Goal: Task Accomplishment & Management: Use online tool/utility

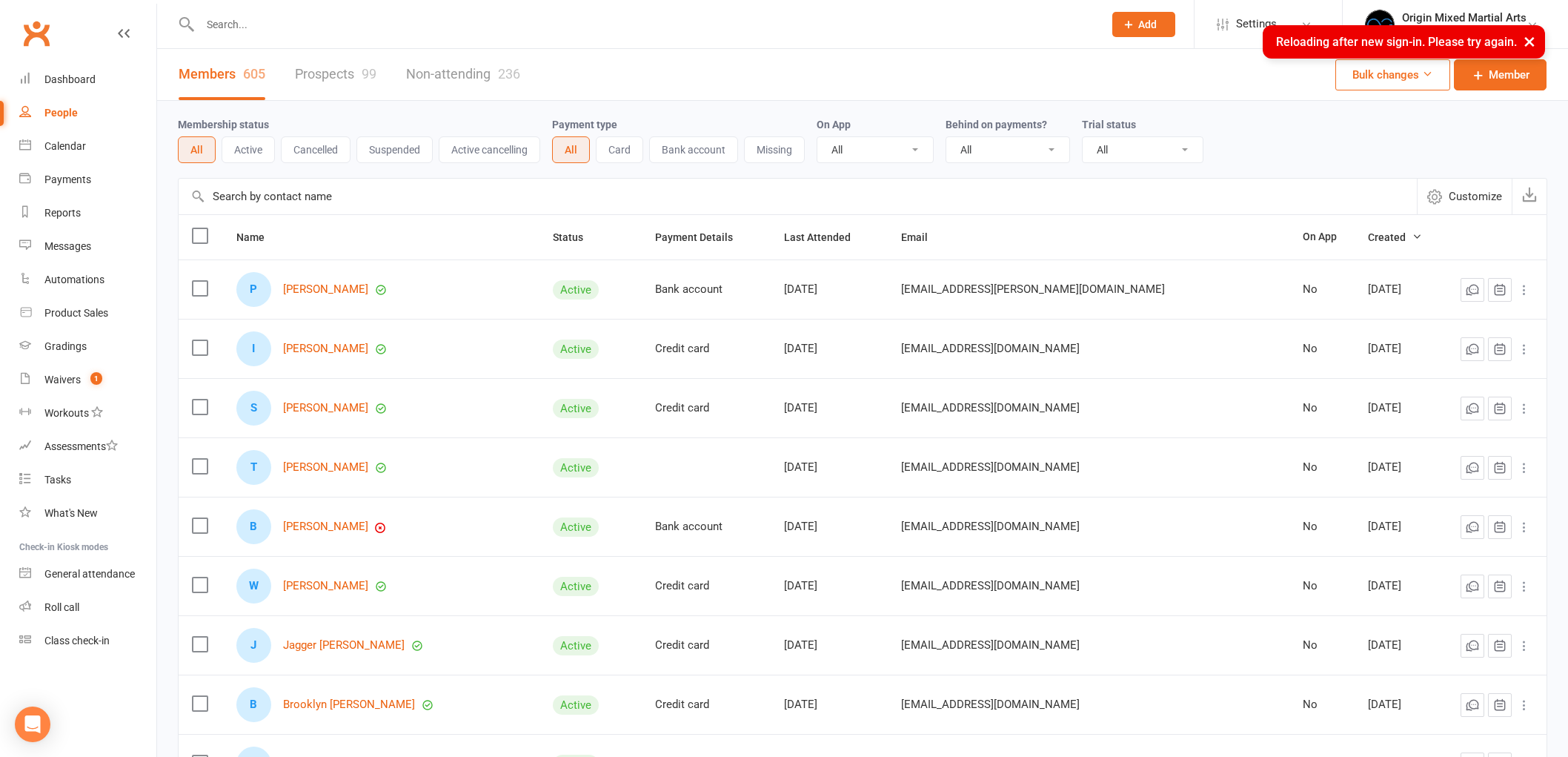
click at [66, 393] on link "Waivers 1" at bounding box center [87, 379] width 137 height 33
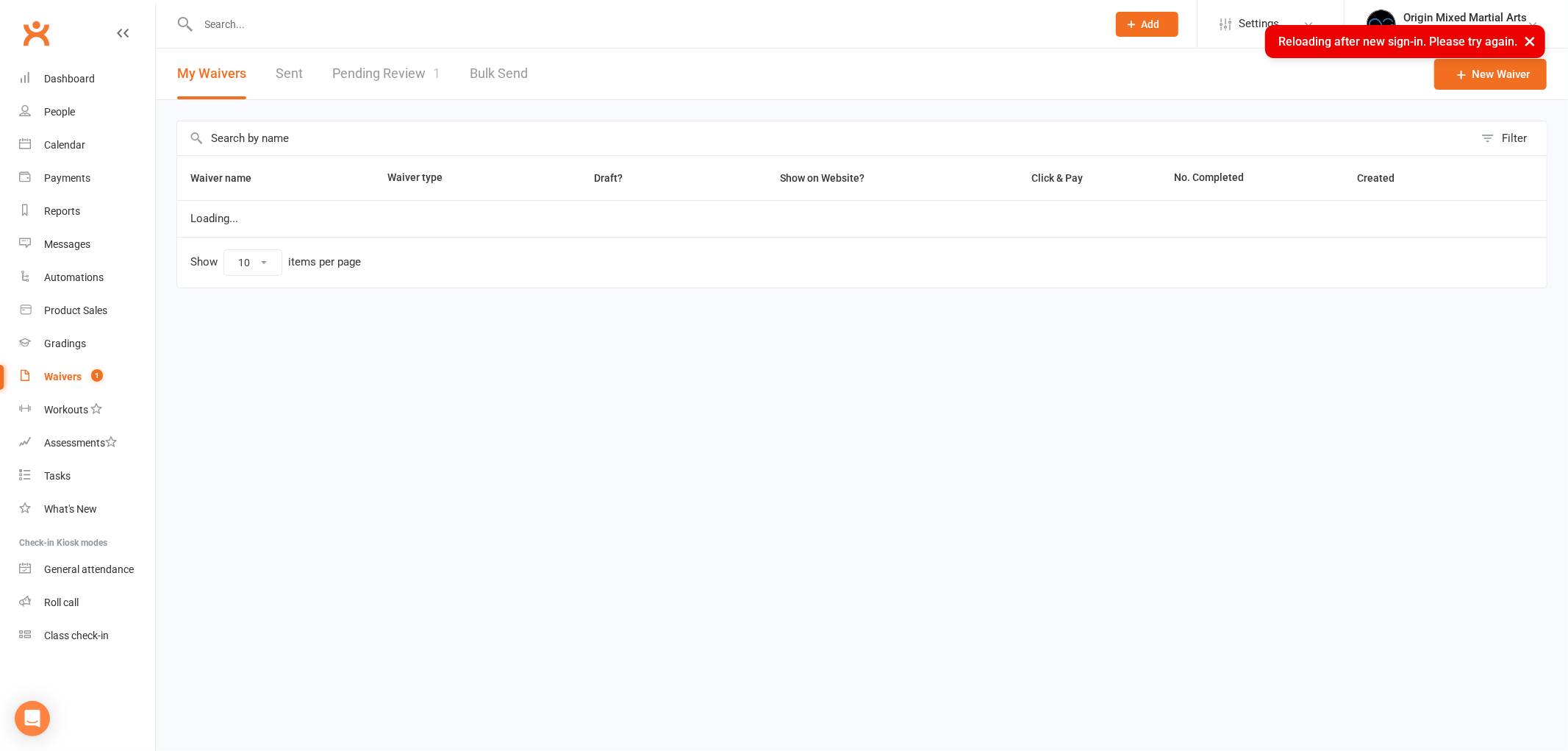
select select "100"
click at [406, 81] on link "Pending Review 1" at bounding box center [386, 73] width 108 height 51
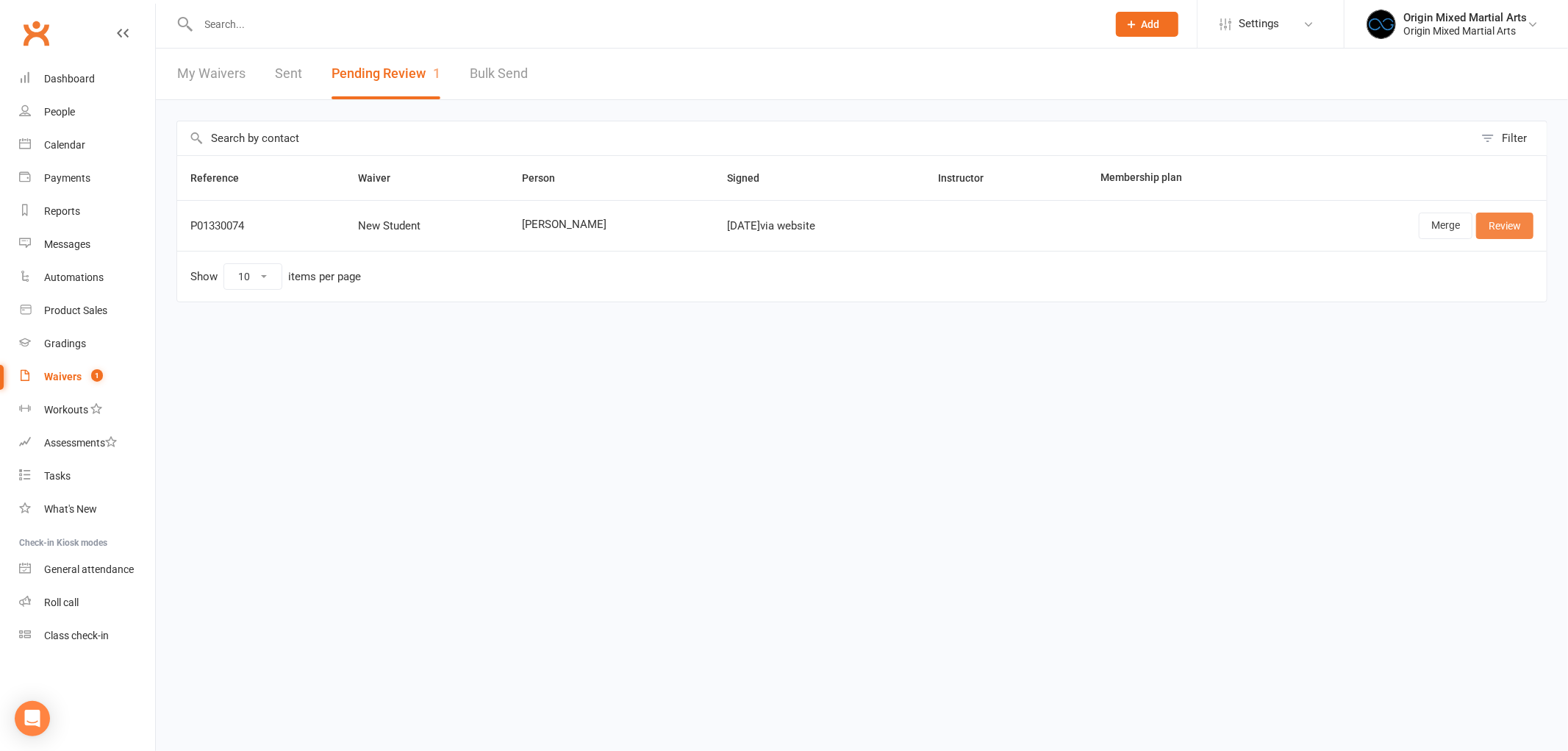
click at [1524, 226] on link "Review" at bounding box center [1505, 226] width 57 height 27
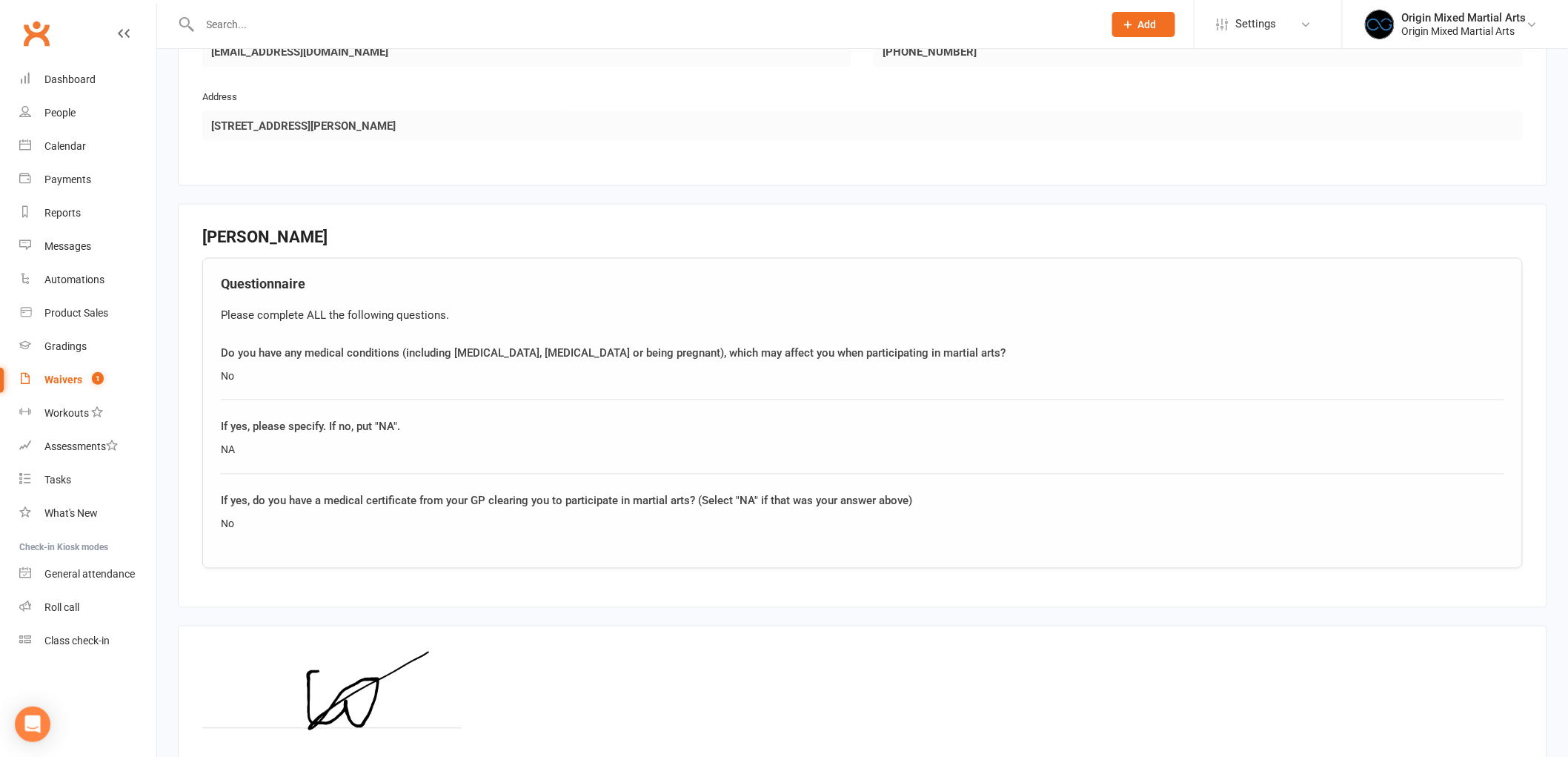
scroll to position [988, 0]
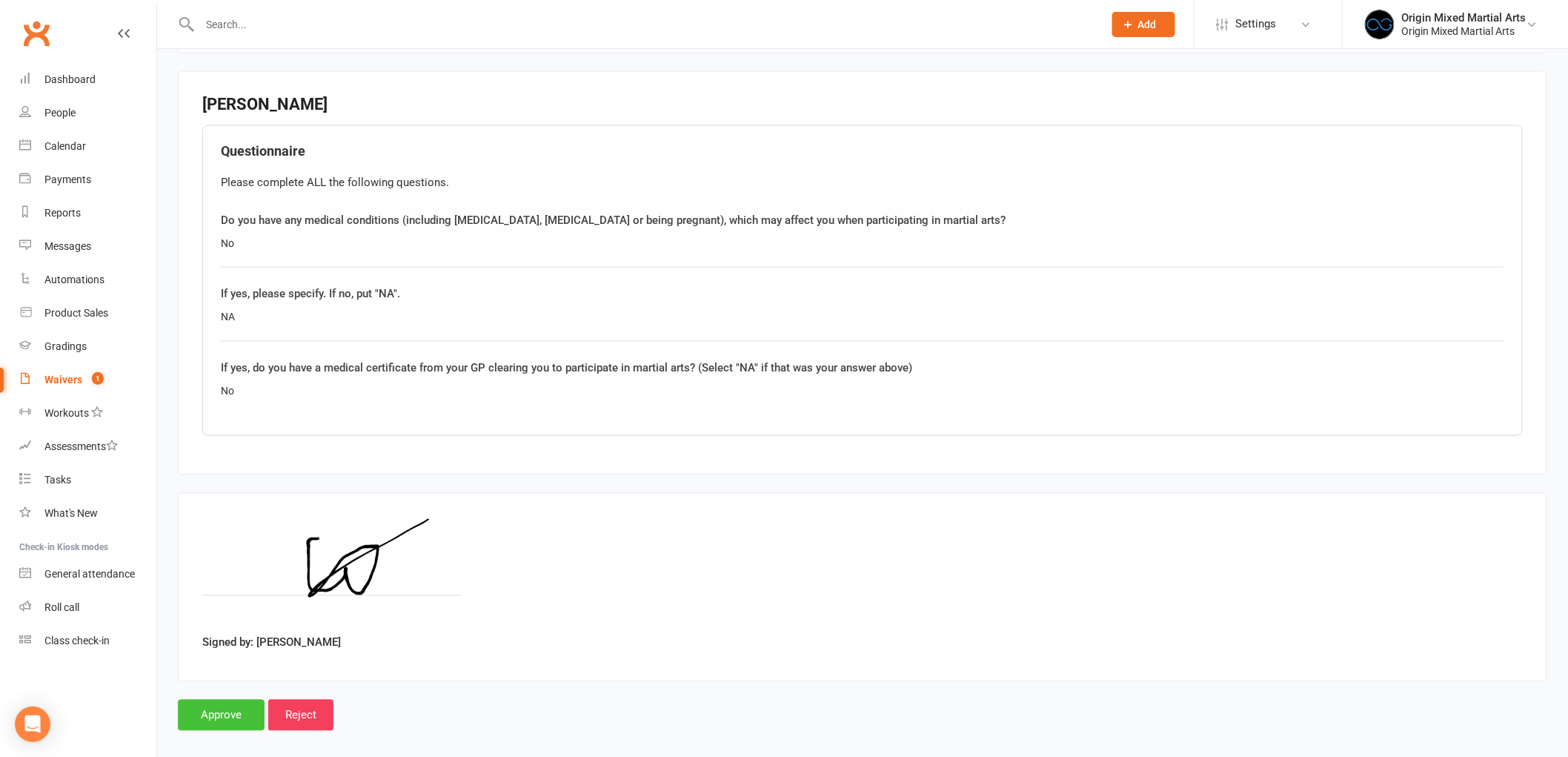
click at [223, 719] on input "Approve" at bounding box center [221, 715] width 87 height 31
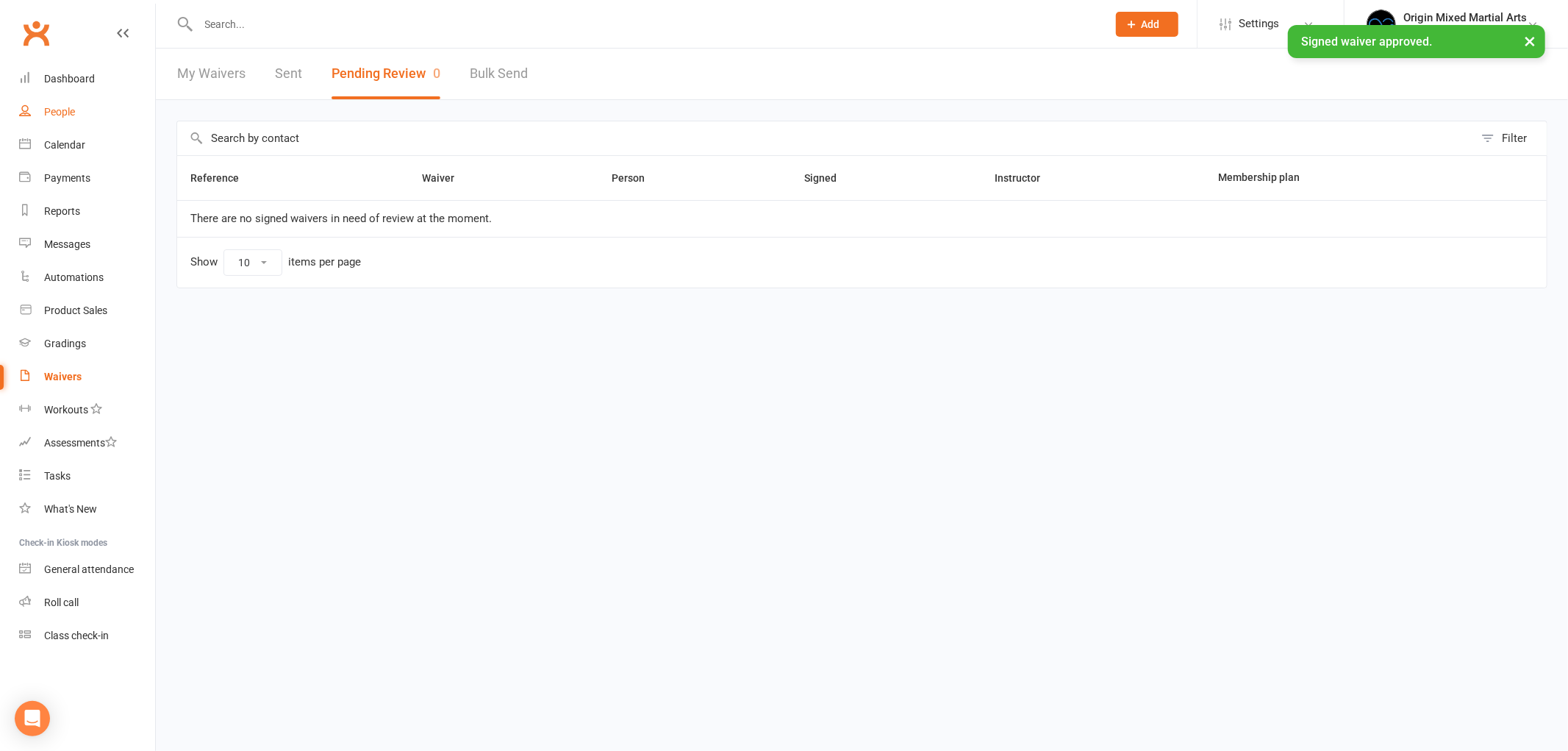
click at [67, 106] on div "People" at bounding box center [59, 112] width 31 height 12
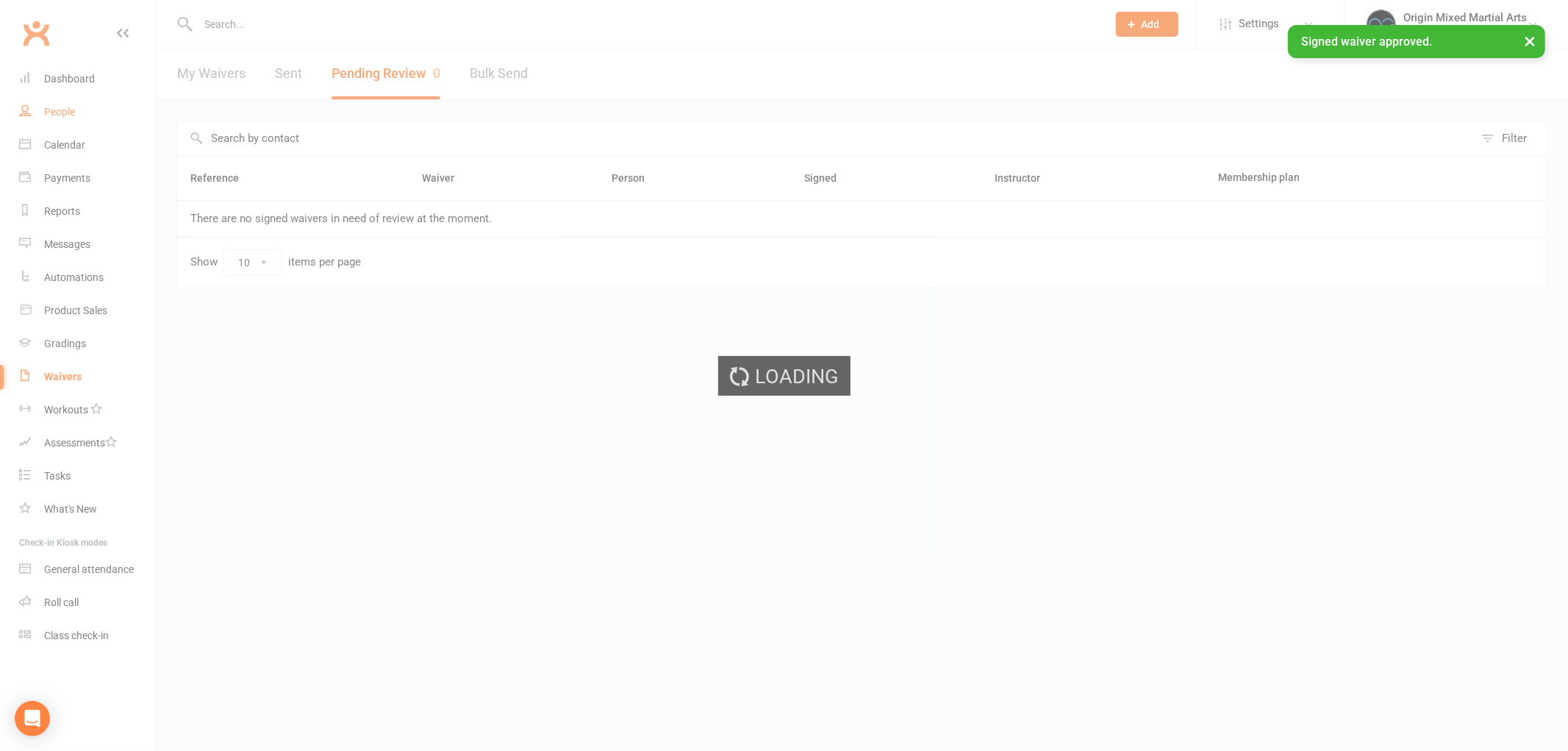
select select "100"
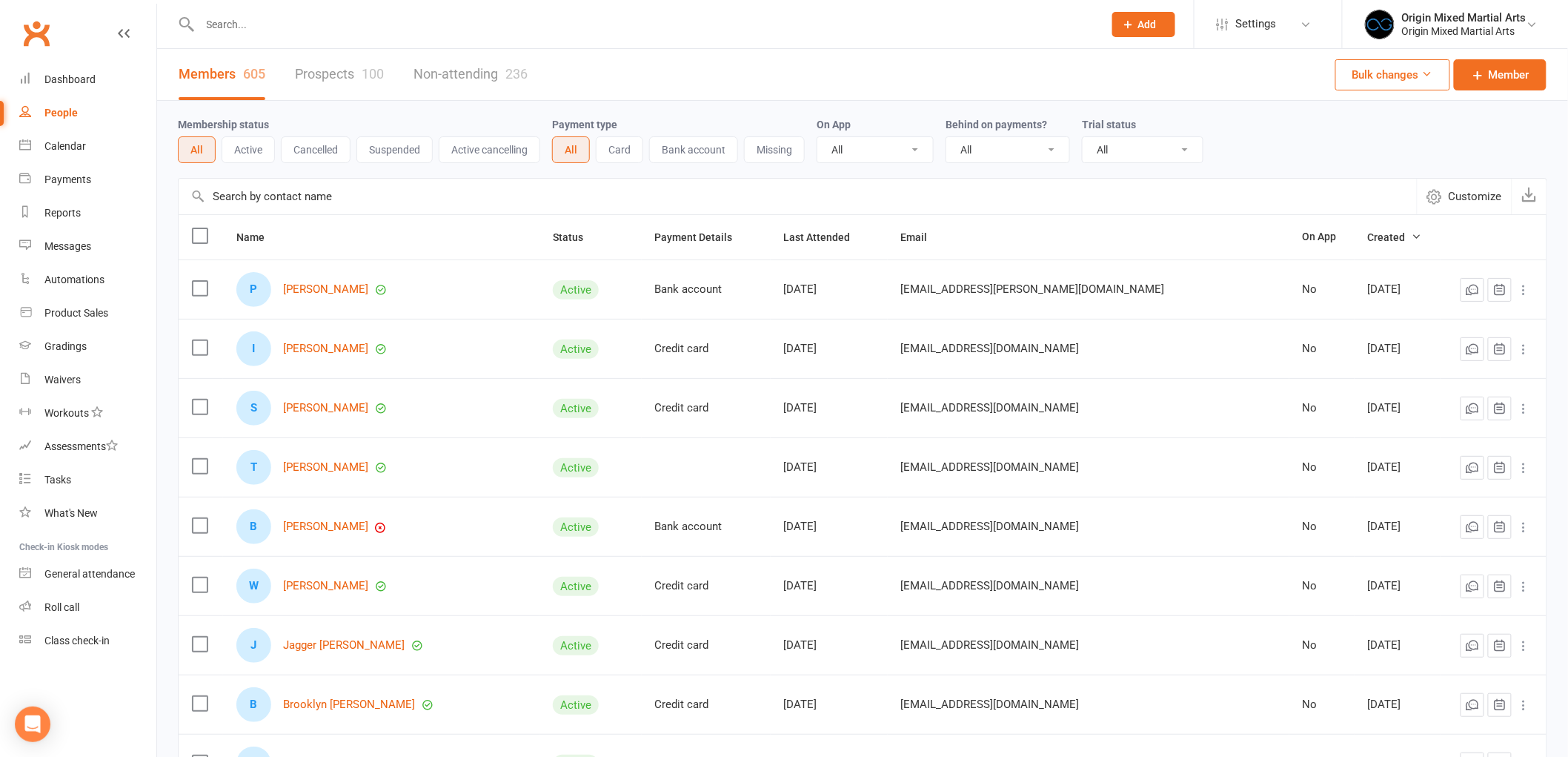
click at [374, 83] on link "Prospects 100" at bounding box center [339, 74] width 89 height 51
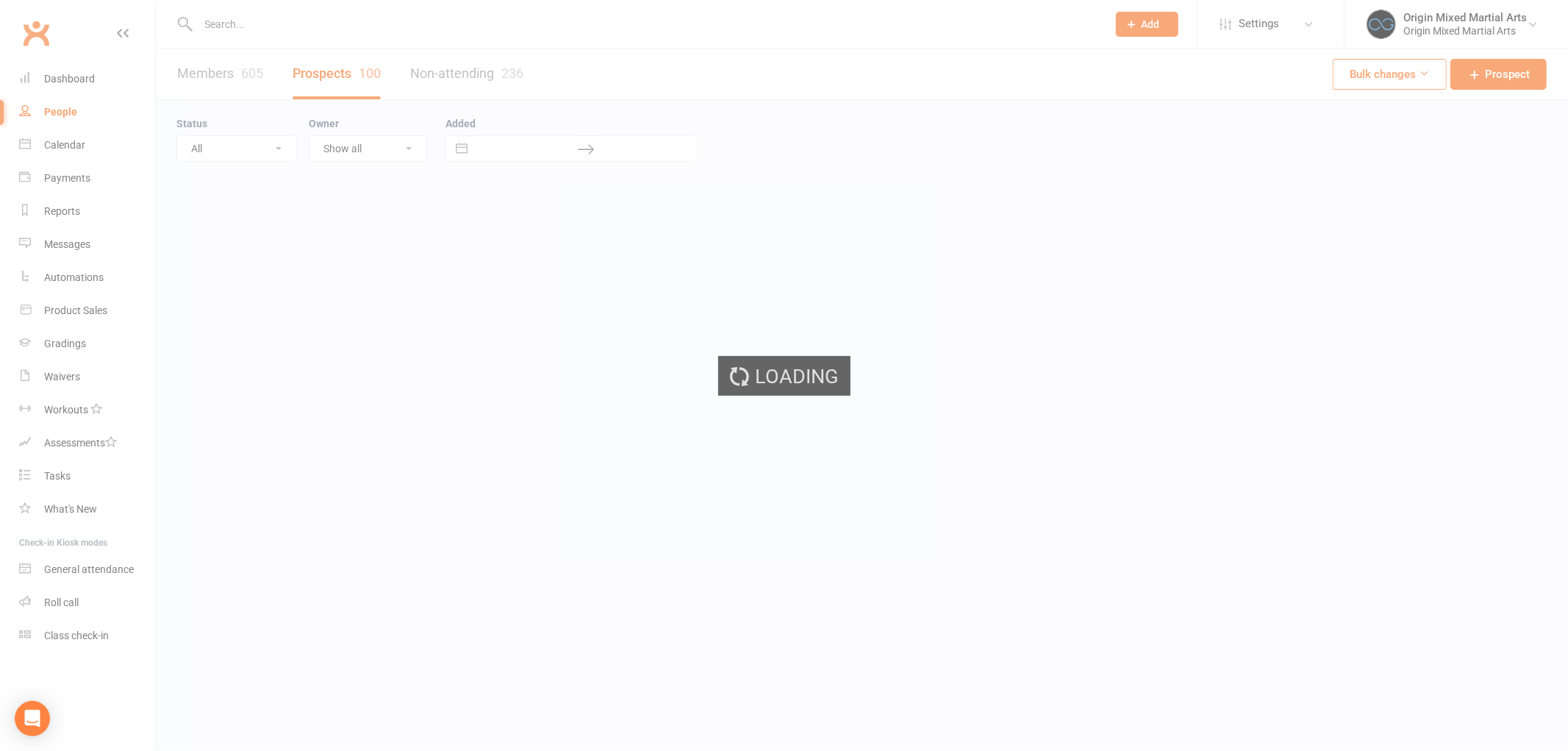
select select "100"
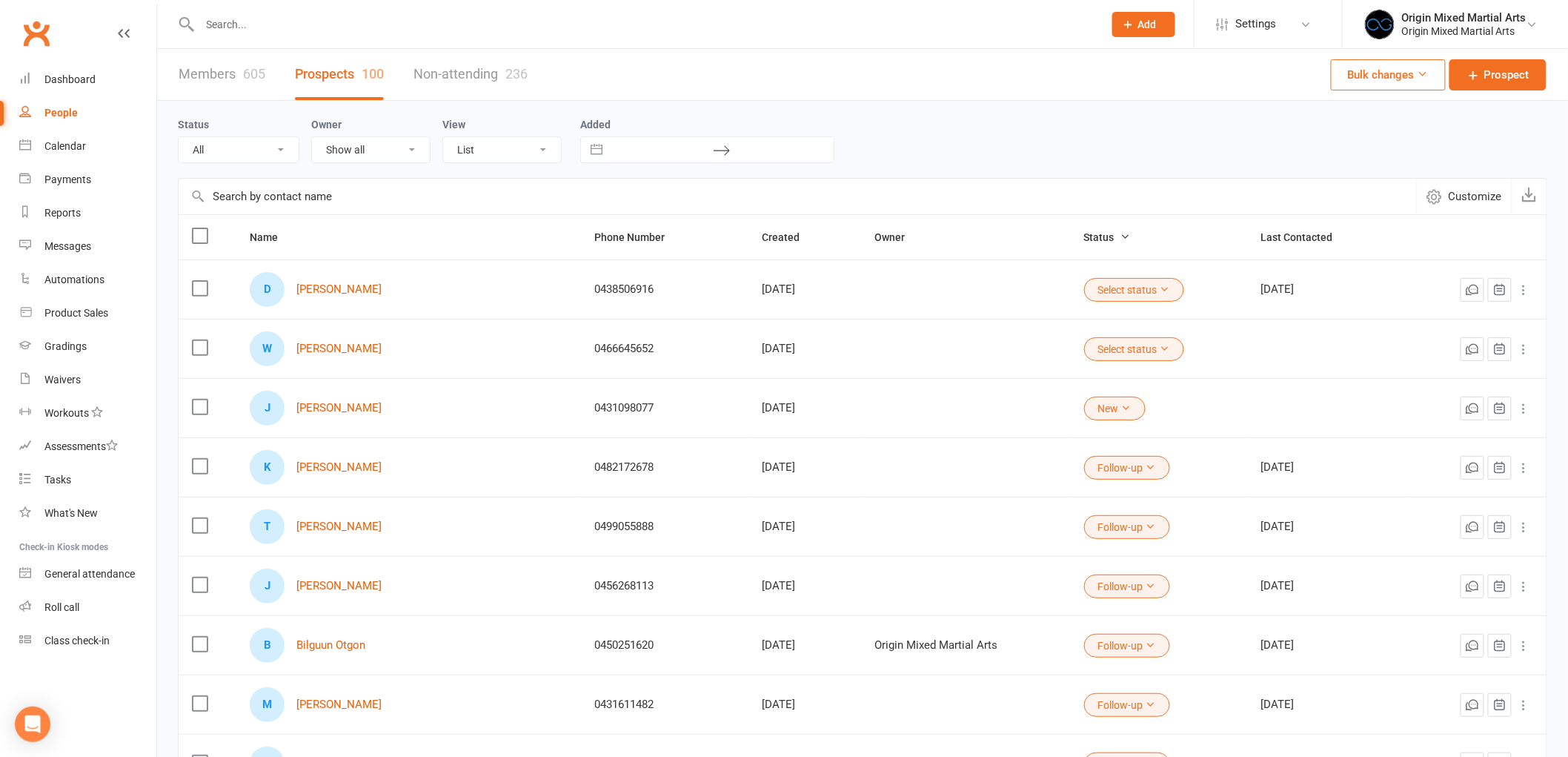
click at [1129, 293] on button "Select status" at bounding box center [1134, 289] width 100 height 23
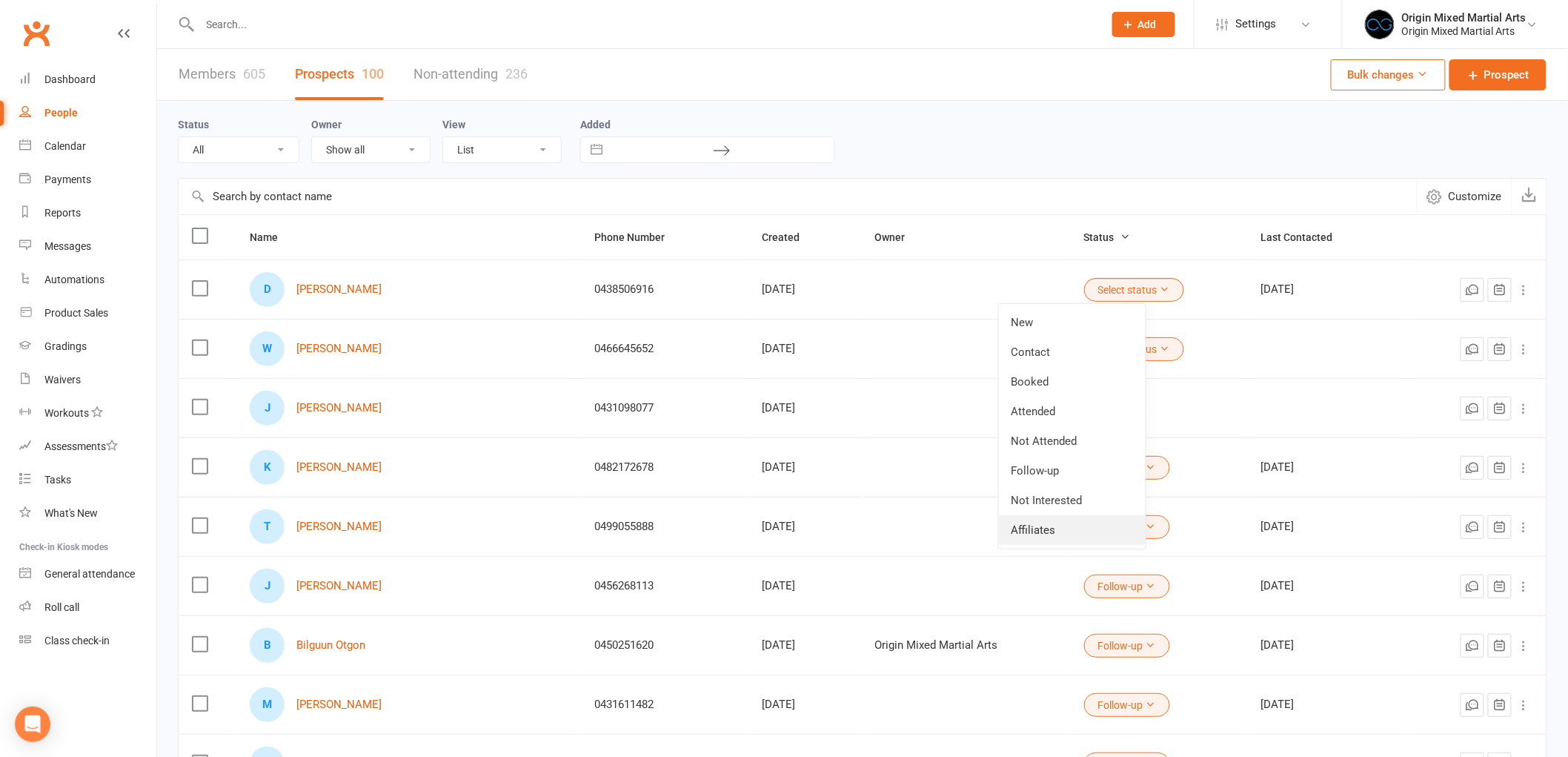
click at [1036, 522] on link "Affiliates" at bounding box center [1072, 529] width 147 height 30
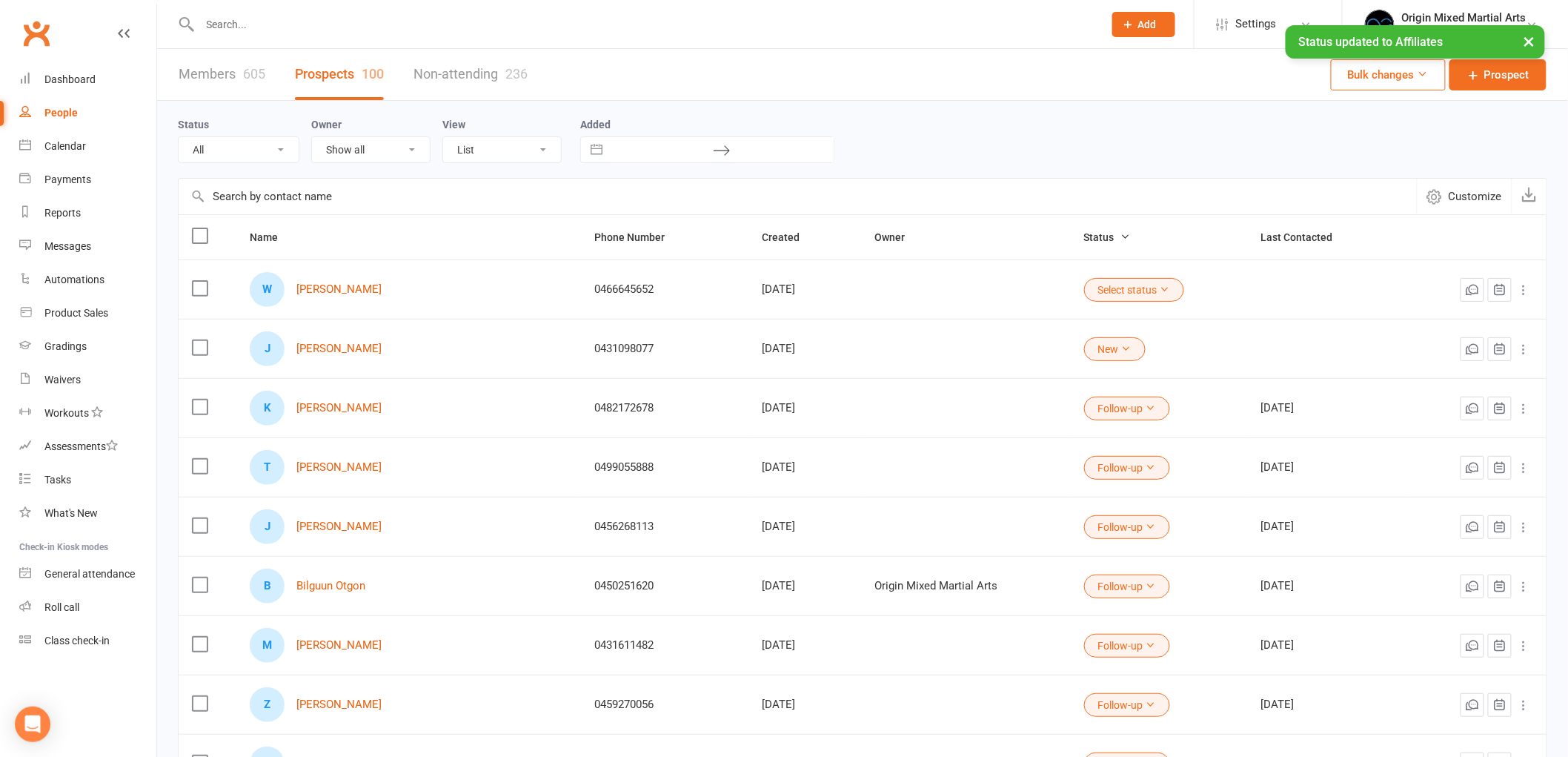
click at [1109, 286] on button "Select status" at bounding box center [1134, 289] width 100 height 23
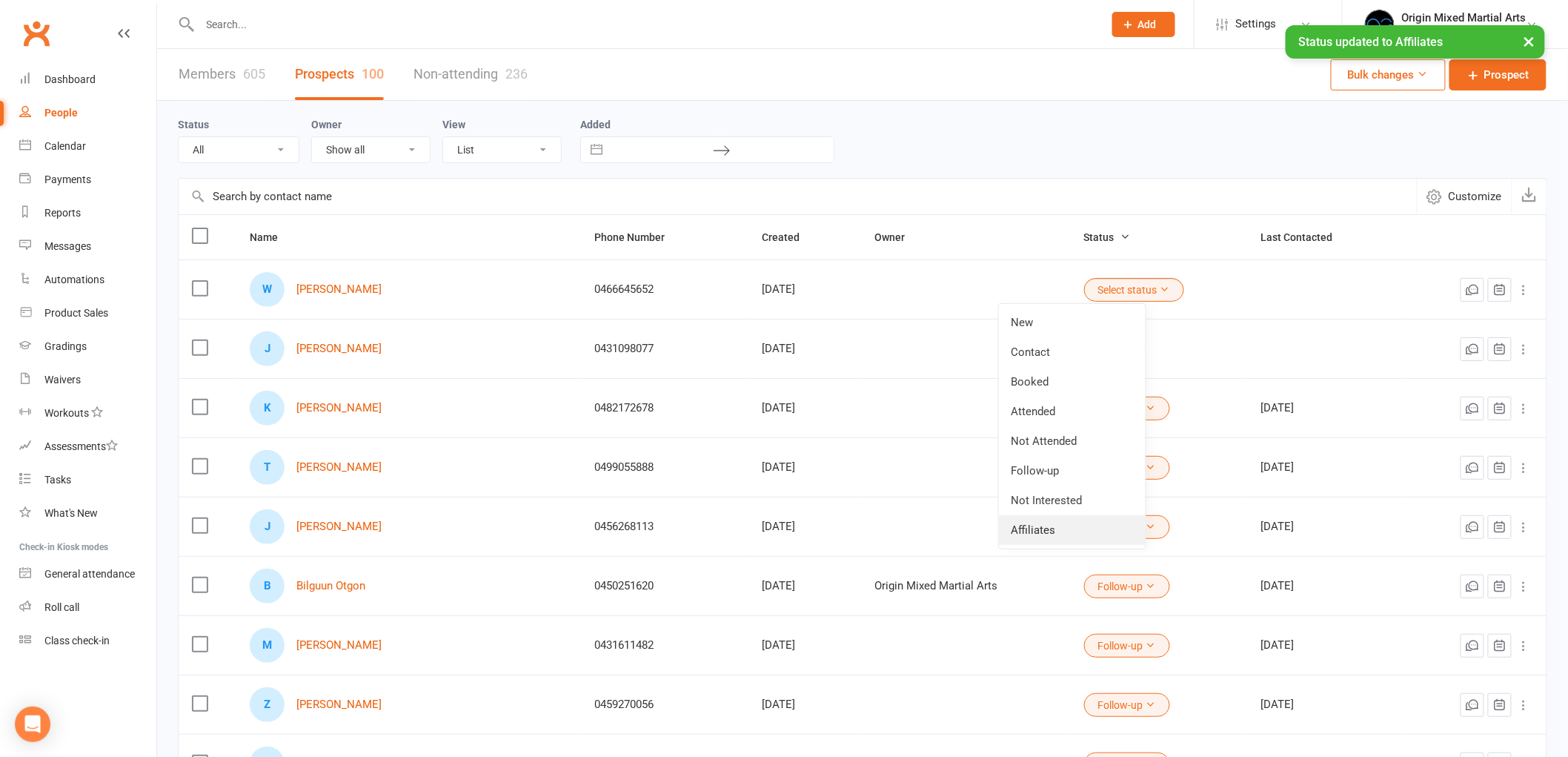
click at [1050, 527] on link "Affiliates" at bounding box center [1072, 529] width 147 height 30
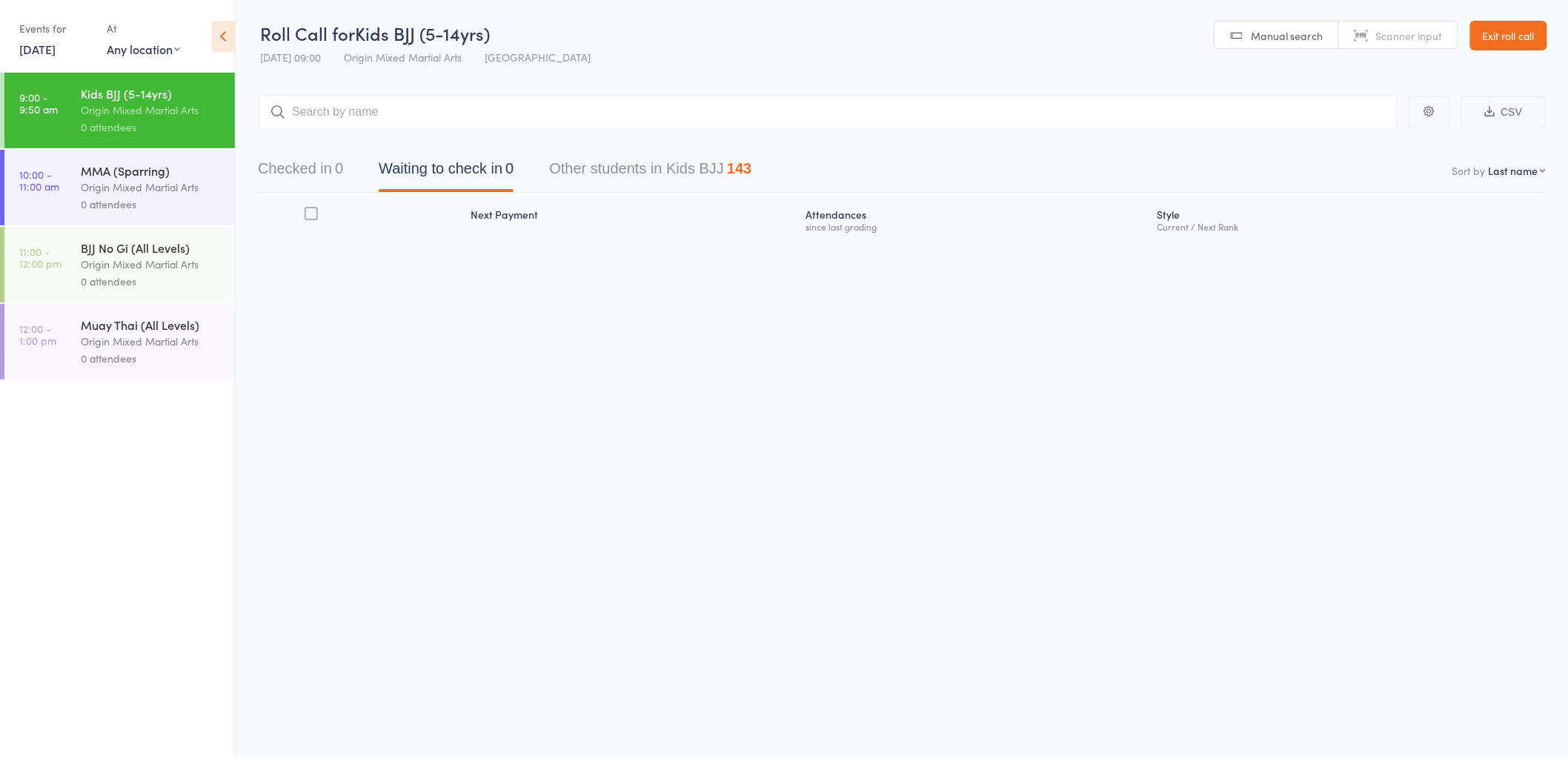
click at [349, 106] on input "search" at bounding box center [828, 112] width 1140 height 34
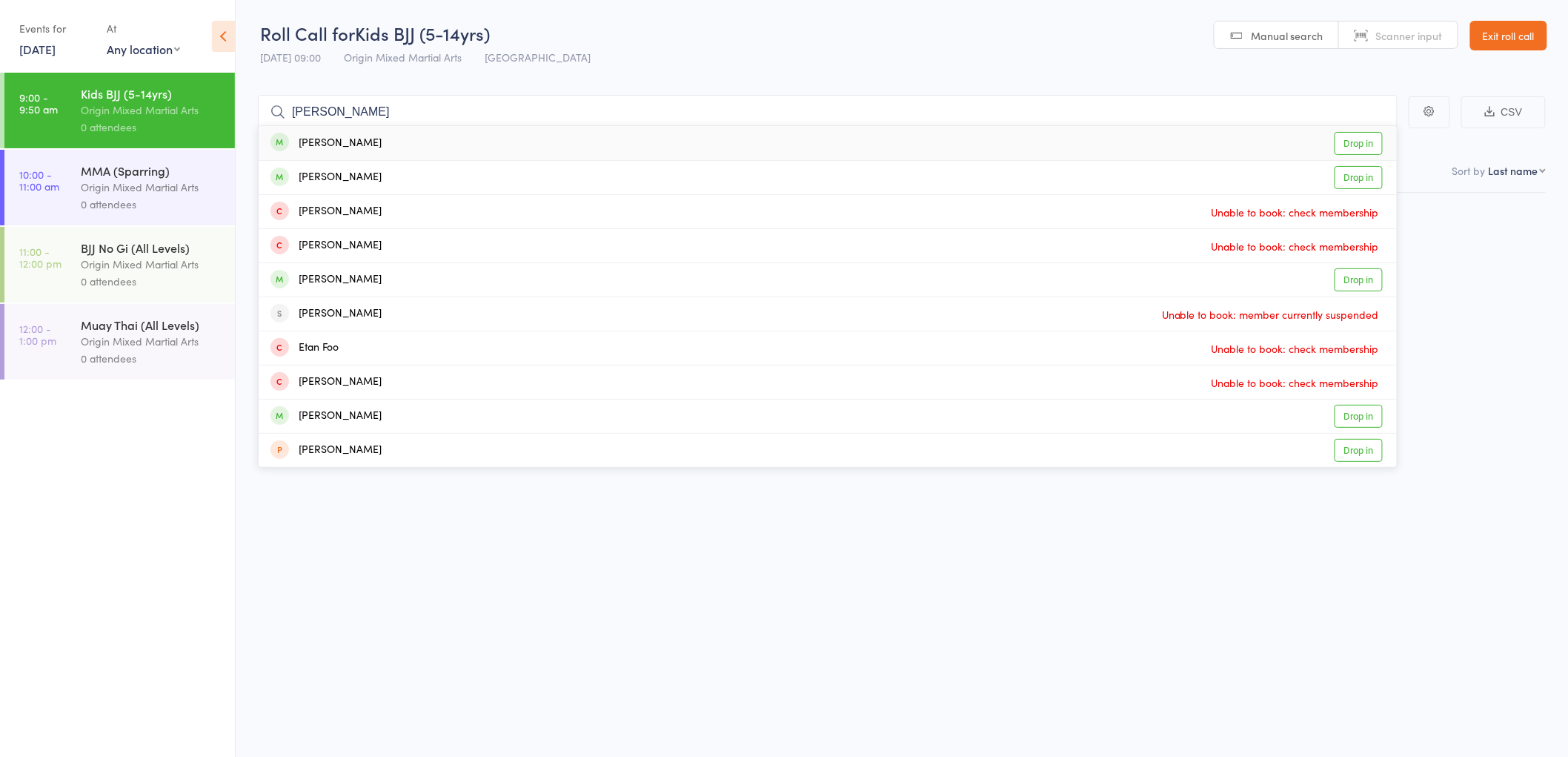
drag, startPoint x: 342, startPoint y: 113, endPoint x: 228, endPoint y: 109, distance: 114.1
click at [228, 109] on div "Roll Call for Kids BJJ (5-14yrs) 16 Aug 09:00 Origin Mixed Martial Arts Gladesv…" at bounding box center [784, 378] width 1568 height 757
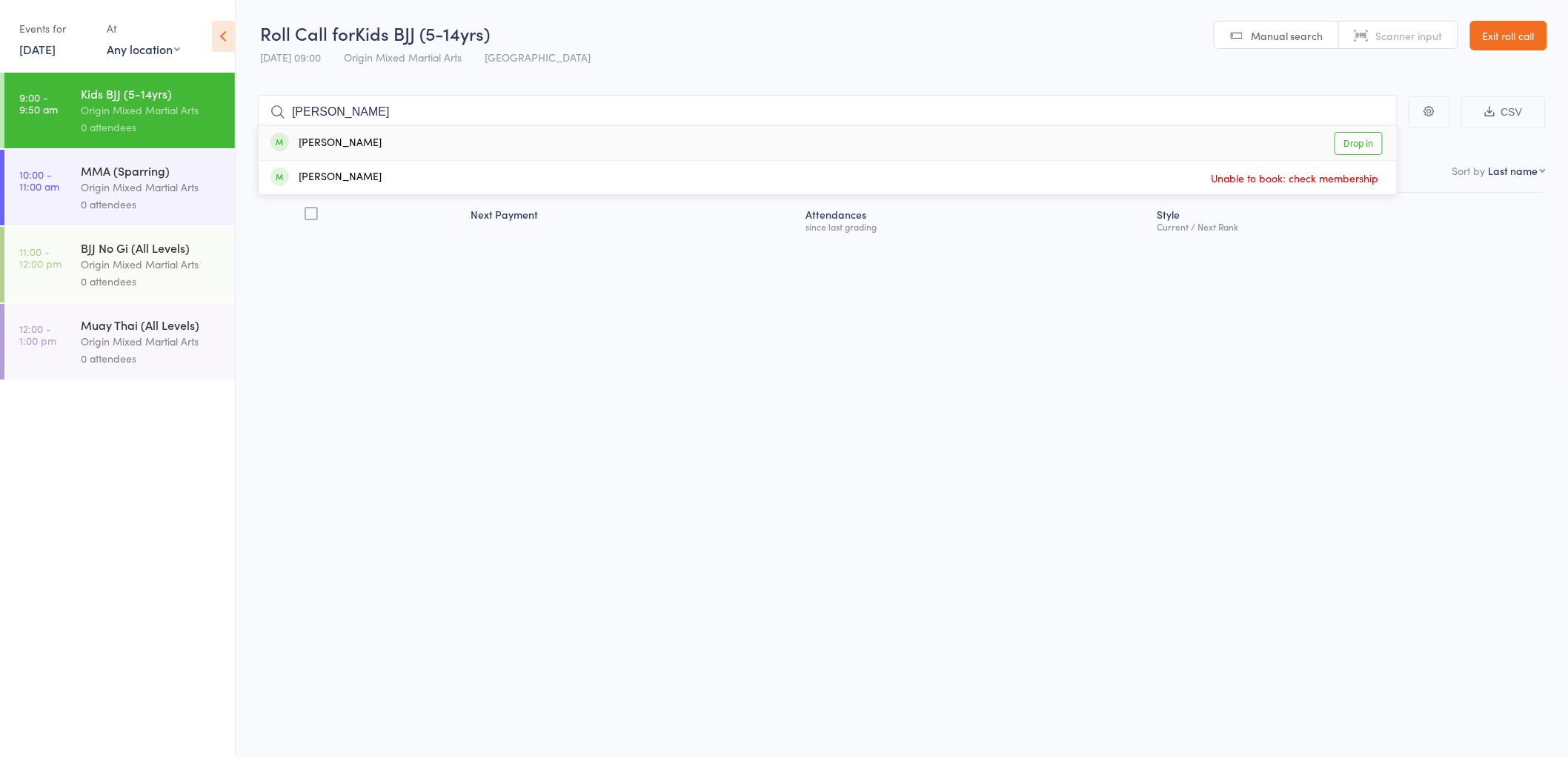
type input "pye"
click at [362, 144] on div "Ethan Pye Drop in" at bounding box center [827, 143] width 1138 height 34
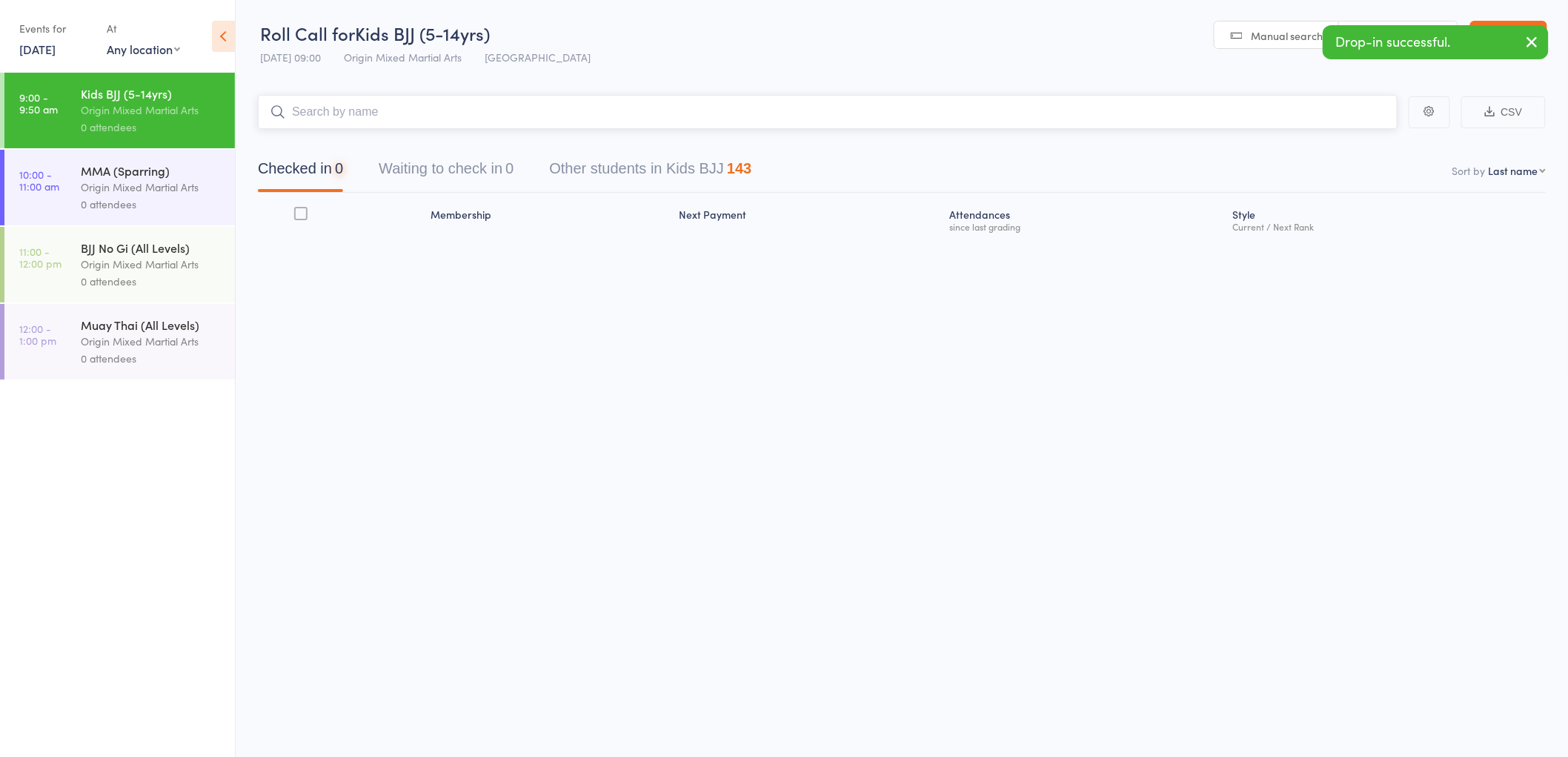
click at [339, 107] on input "search" at bounding box center [828, 112] width 1140 height 34
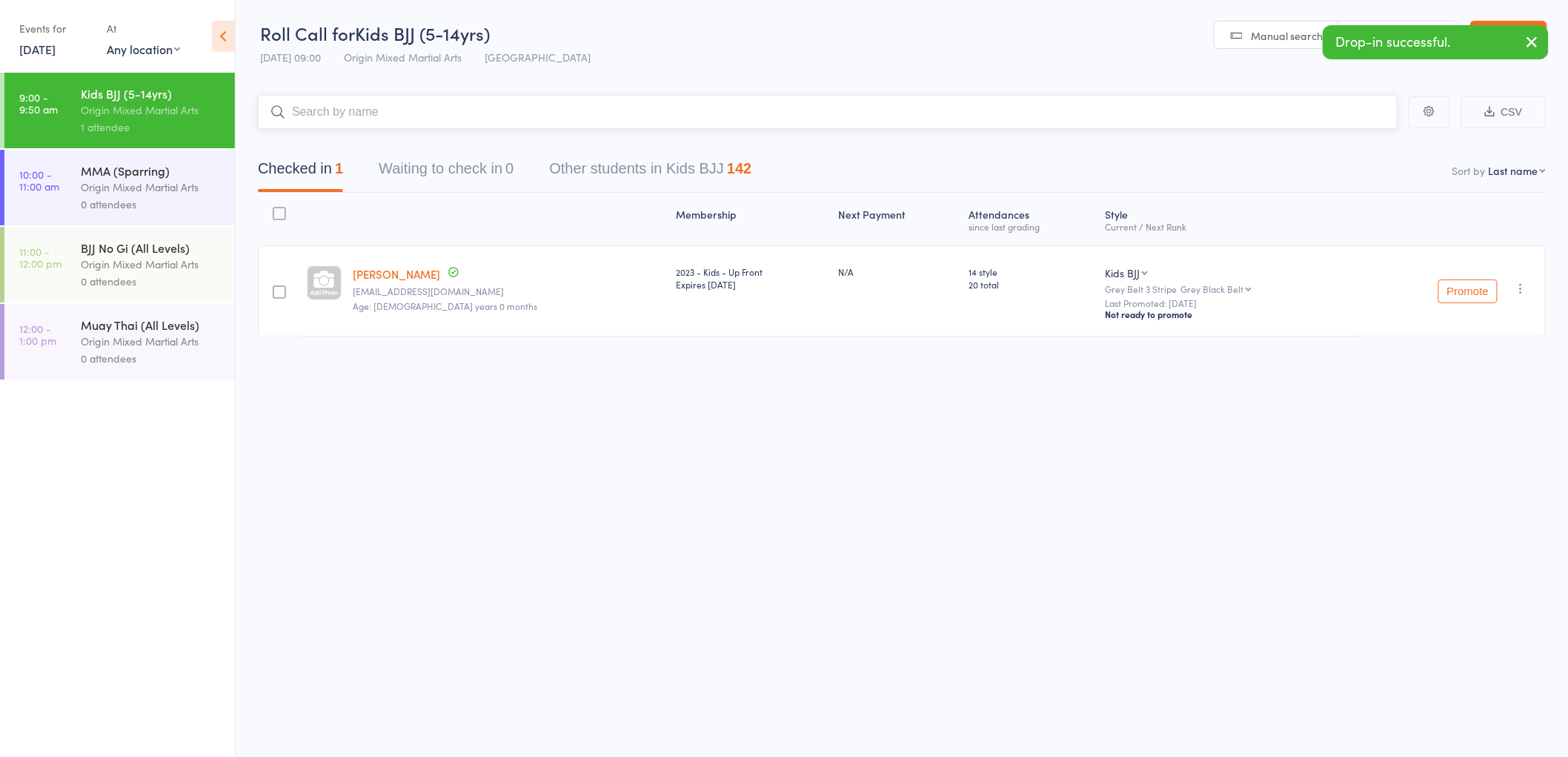
type input "w"
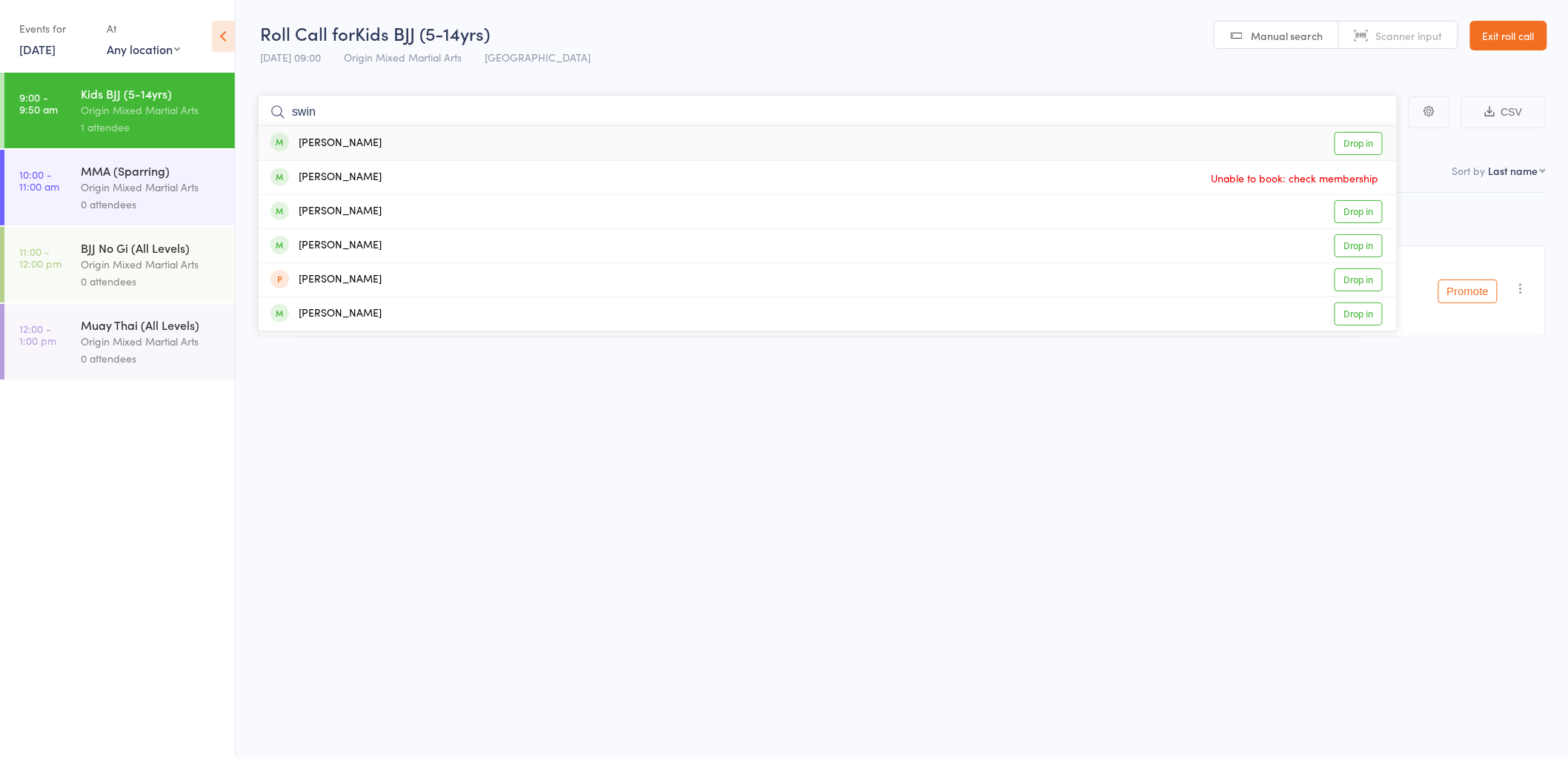
type input "swin"
click at [359, 137] on div "[PERSON_NAME]" at bounding box center [325, 143] width 111 height 17
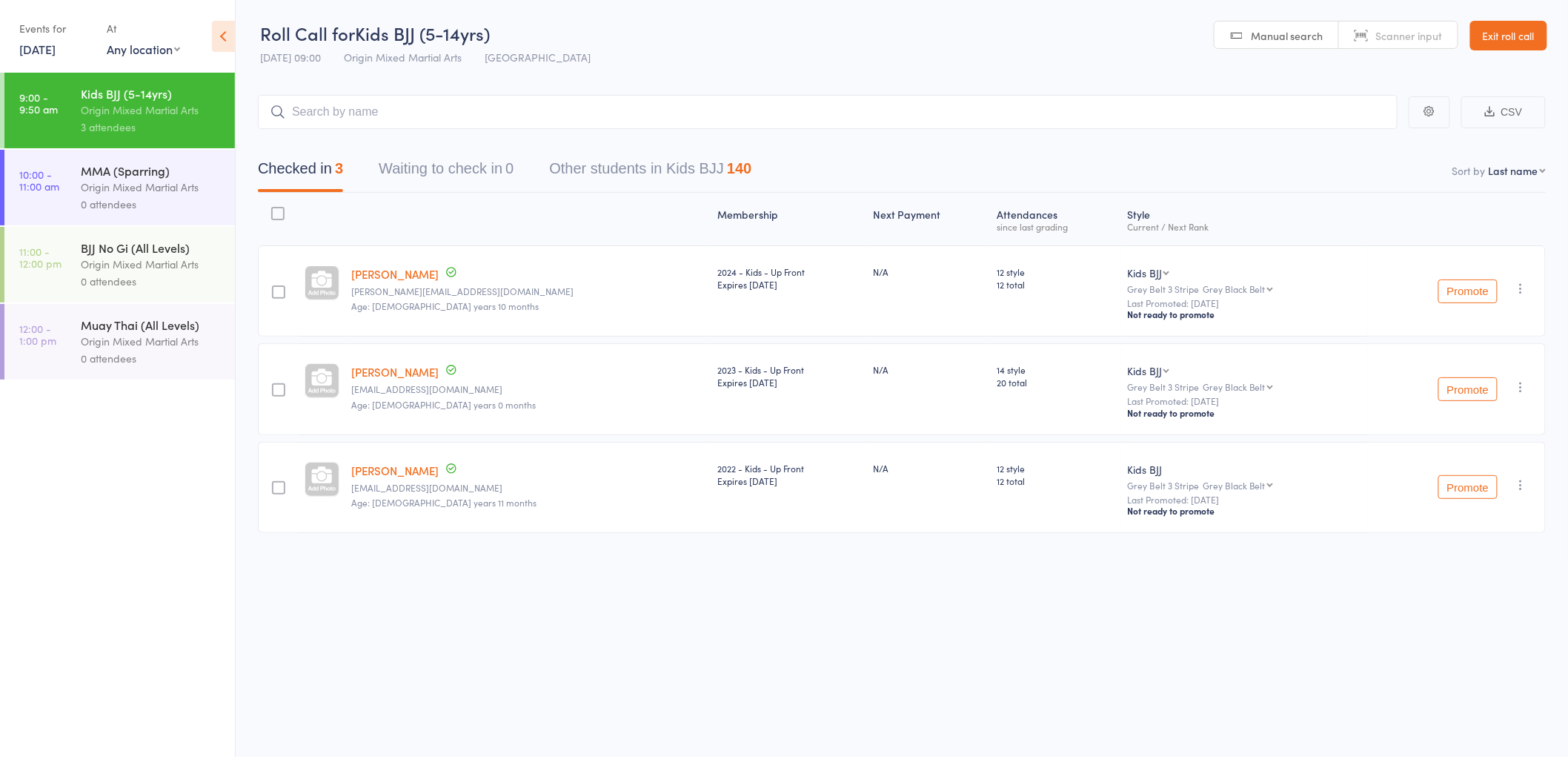
click at [423, 113] on input "search" at bounding box center [828, 112] width 1140 height 34
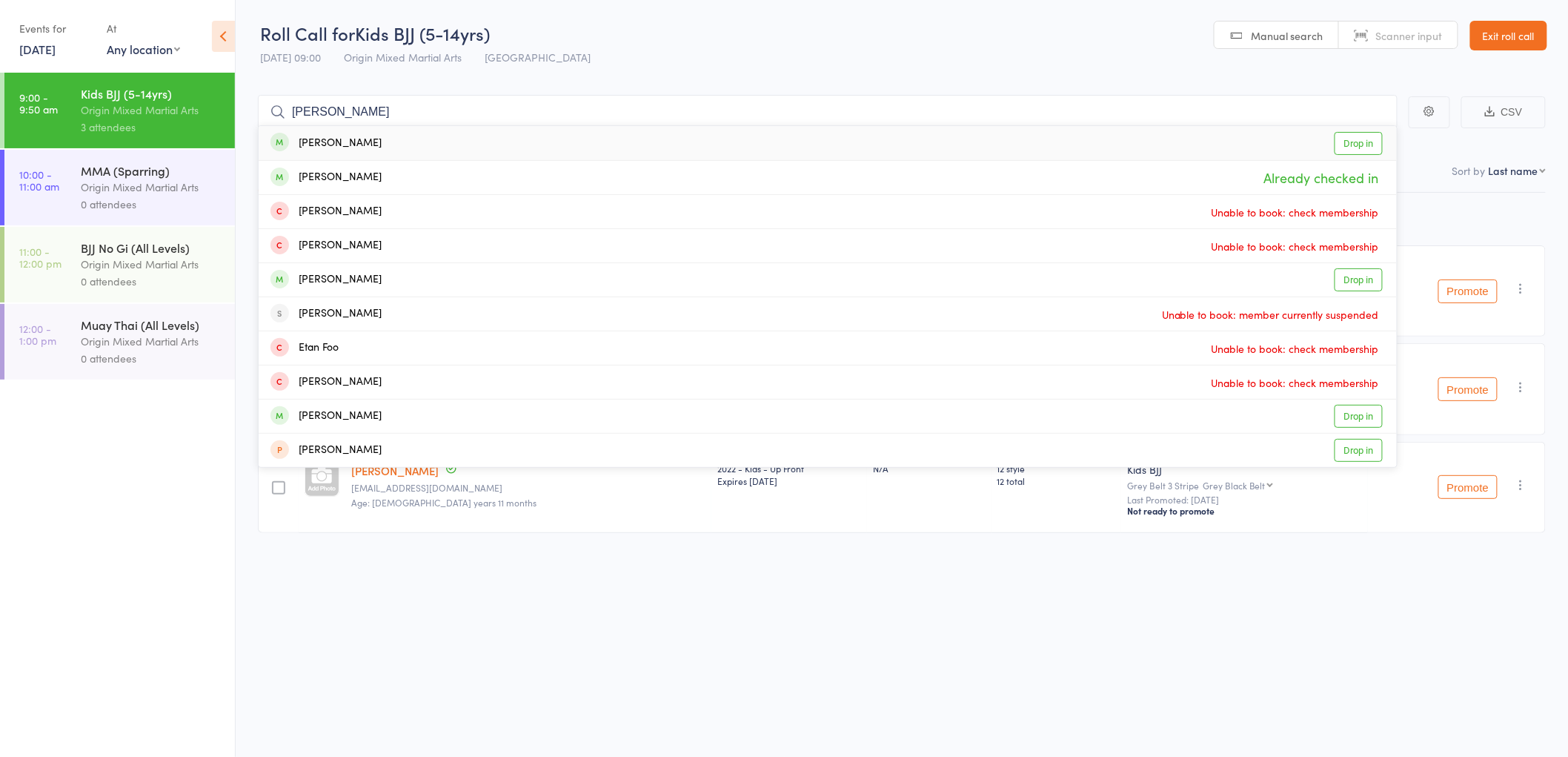
type input "ethan"
click at [426, 135] on div "Ethan Lee Drop in" at bounding box center [827, 143] width 1138 height 34
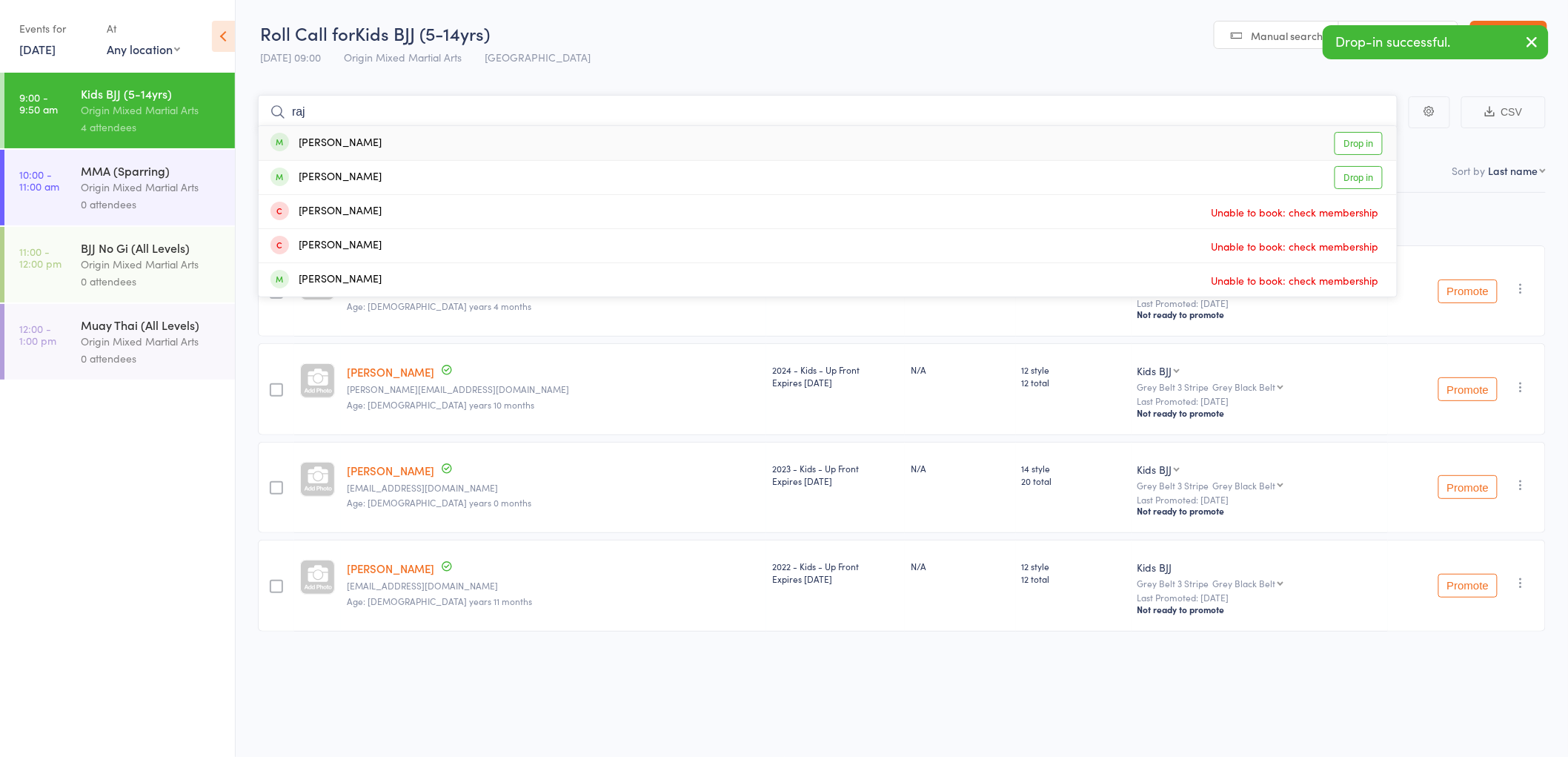
type input "raj"
click at [372, 137] on div "Toshini Raj Drop in" at bounding box center [827, 143] width 1138 height 34
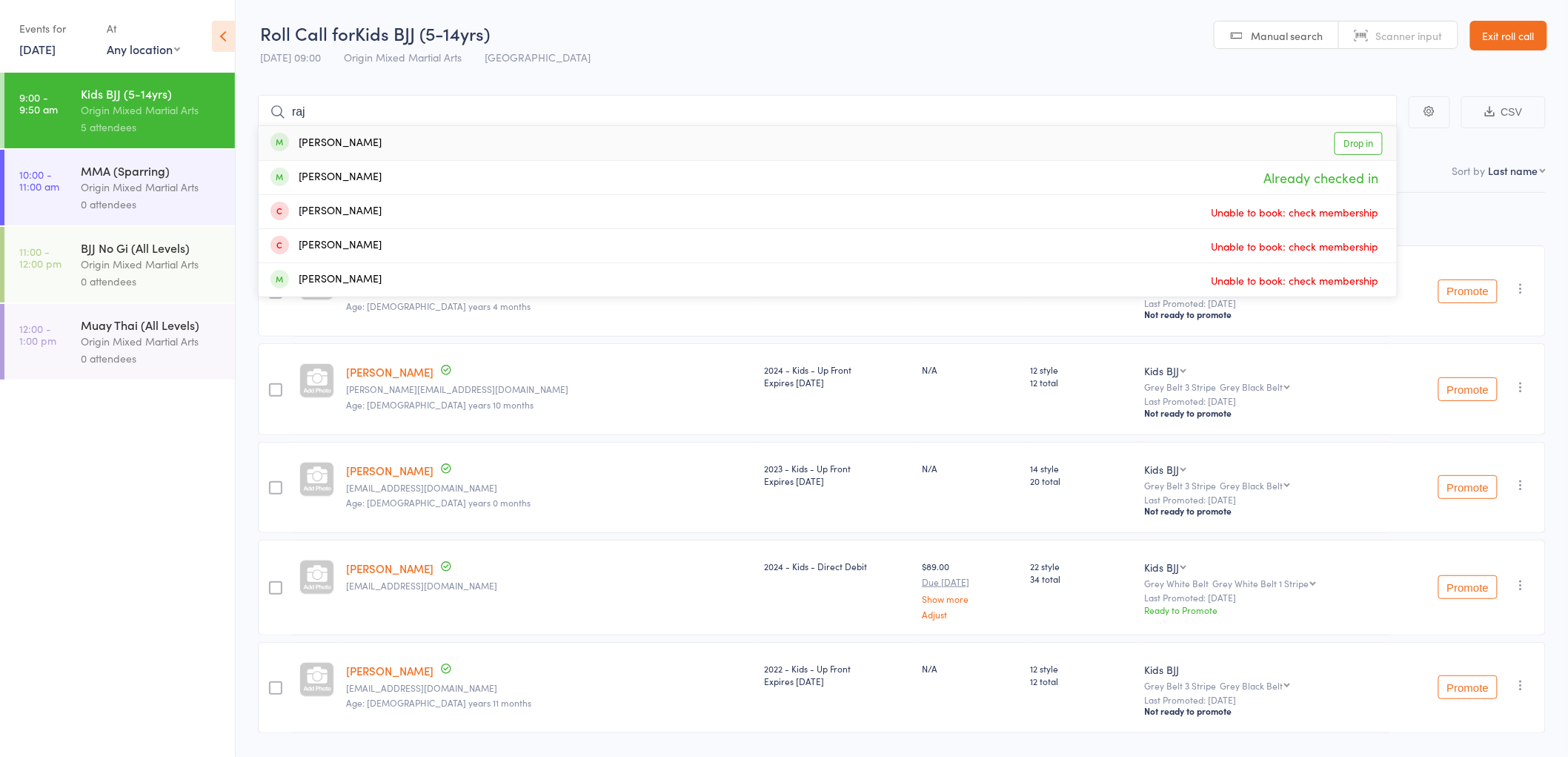
click at [363, 71] on div "Roll Call for Kids BJJ (5-14yrs) 16 Aug 09:00 Origin Mixed Martial Arts Gladesv…" at bounding box center [425, 47] width 330 height 52
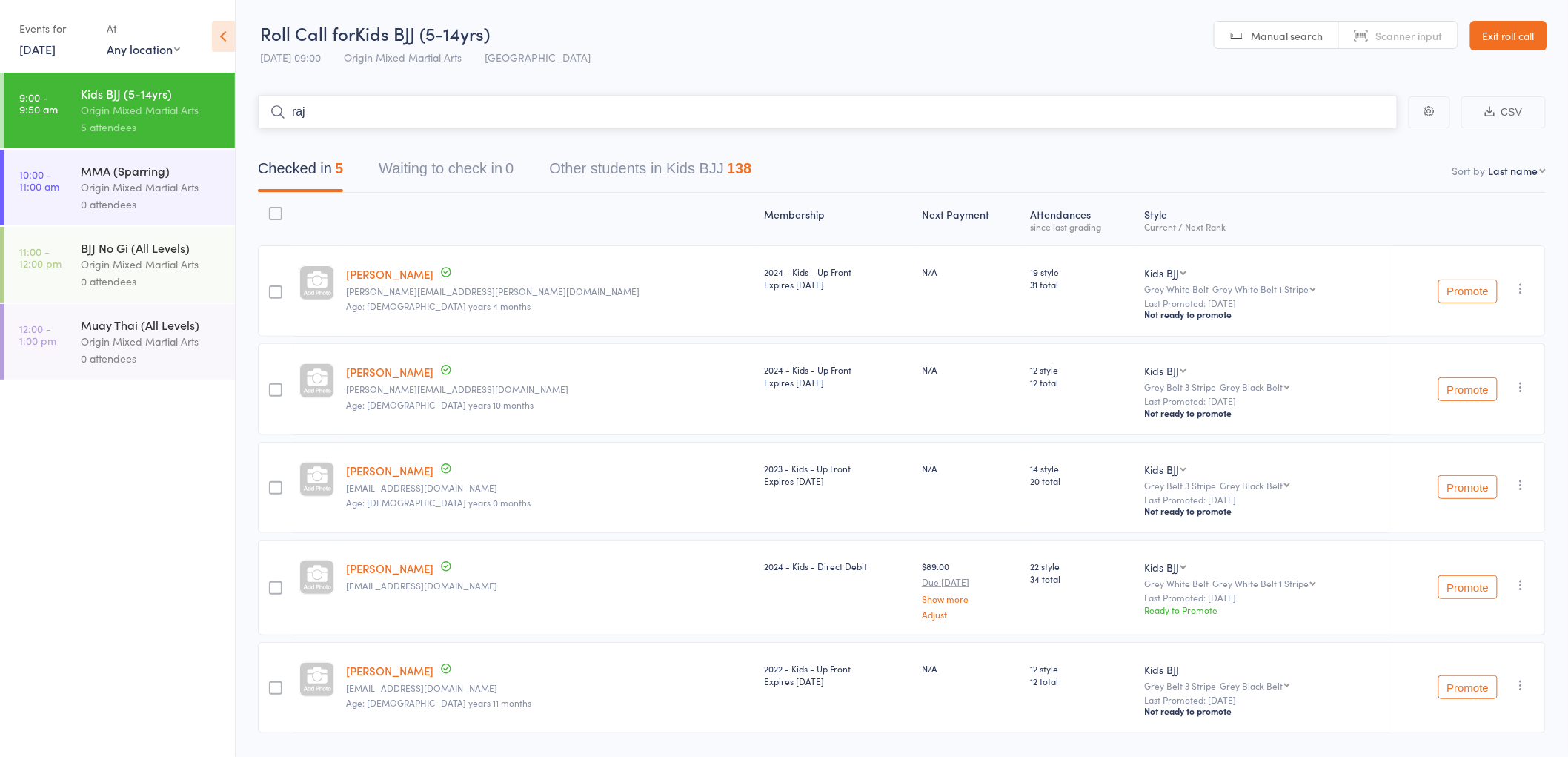
drag, startPoint x: 369, startPoint y: 108, endPoint x: 261, endPoint y: 106, distance: 108.0
click at [261, 106] on input "raj" at bounding box center [828, 112] width 1140 height 34
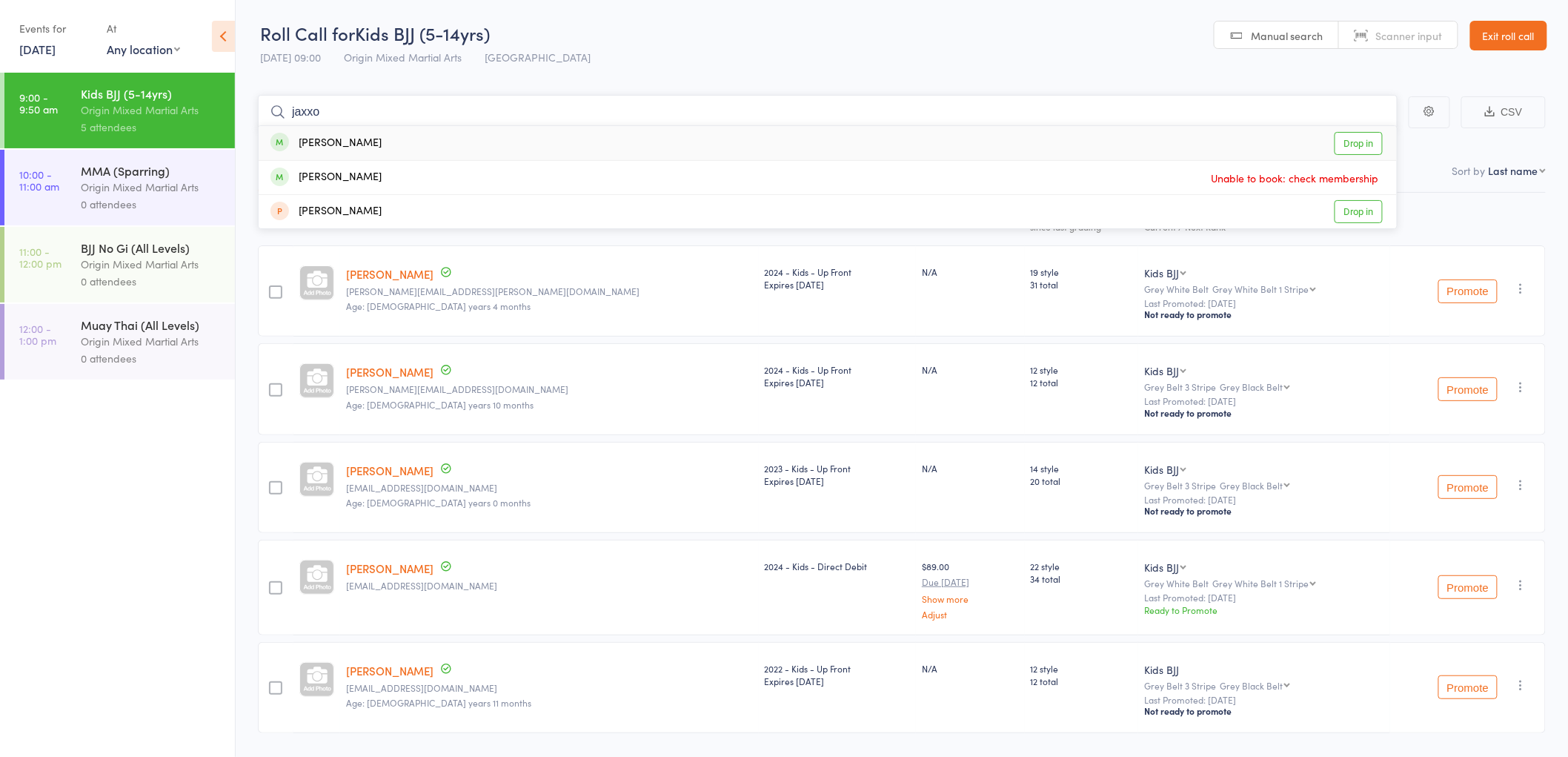
type input "jaxxo"
click at [359, 135] on div "[PERSON_NAME]" at bounding box center [325, 143] width 111 height 17
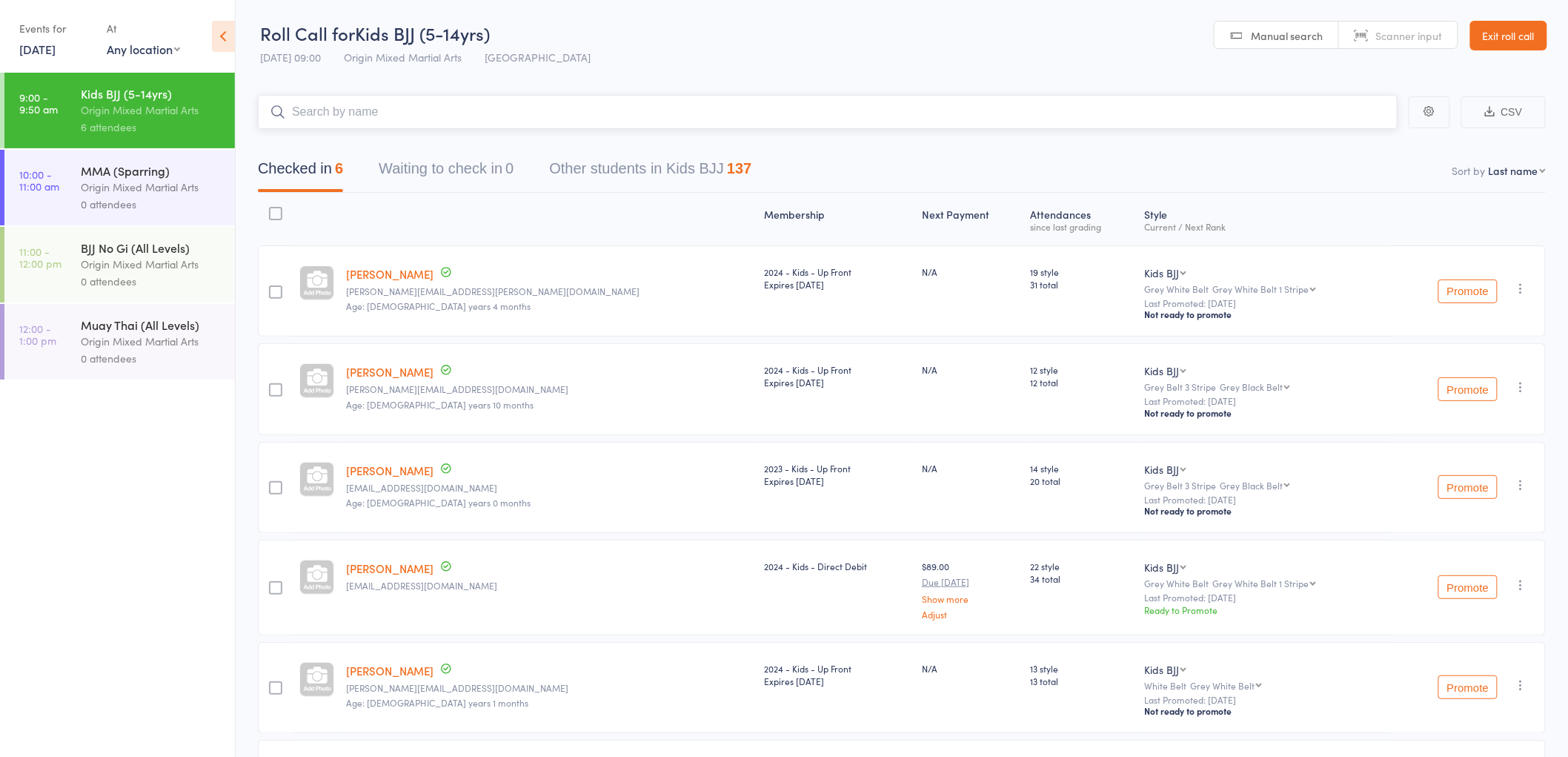
click at [351, 115] on input "search" at bounding box center [828, 112] width 1140 height 34
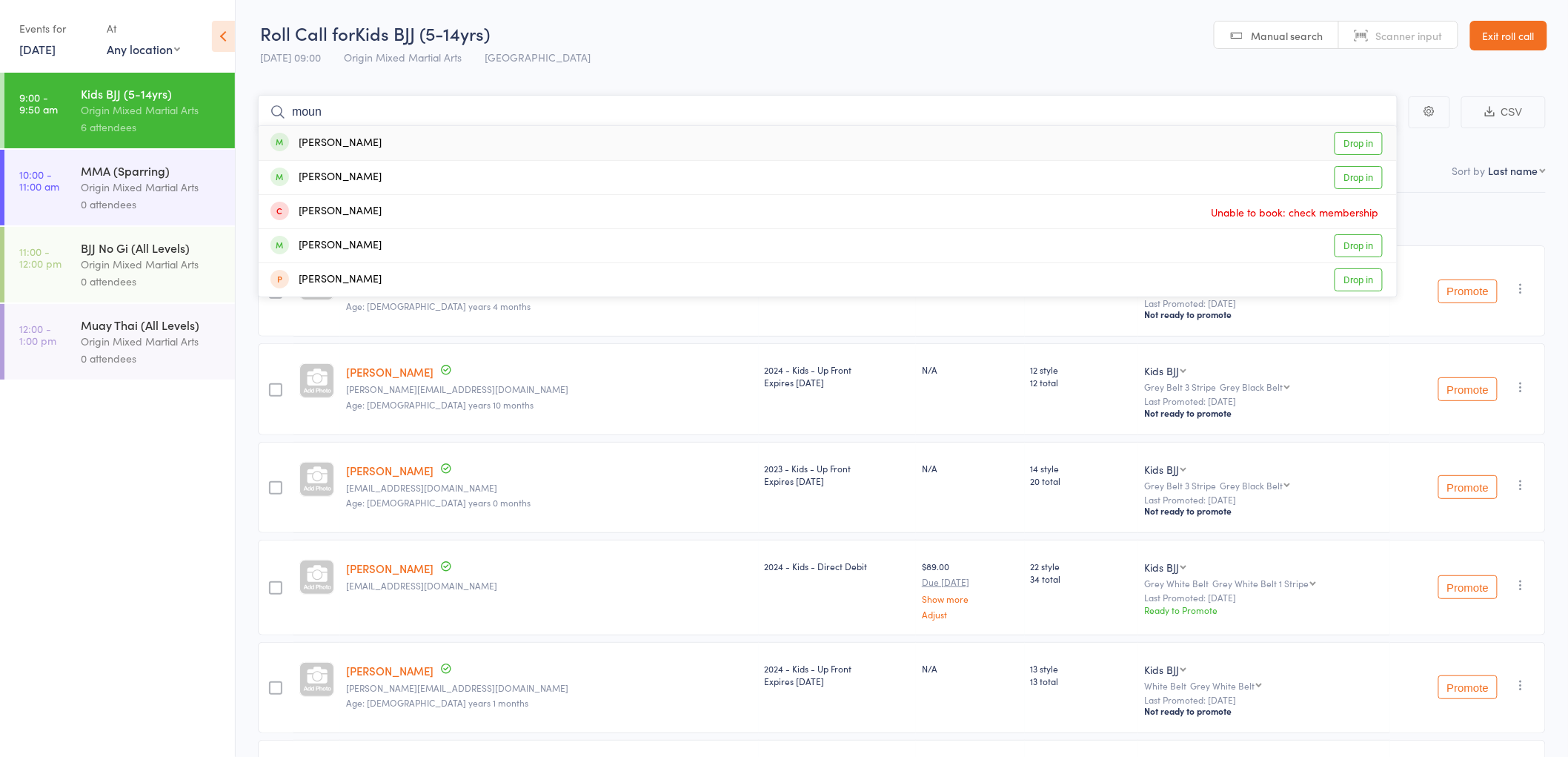
type input "moun"
click at [364, 136] on div "[PERSON_NAME]" at bounding box center [325, 143] width 111 height 17
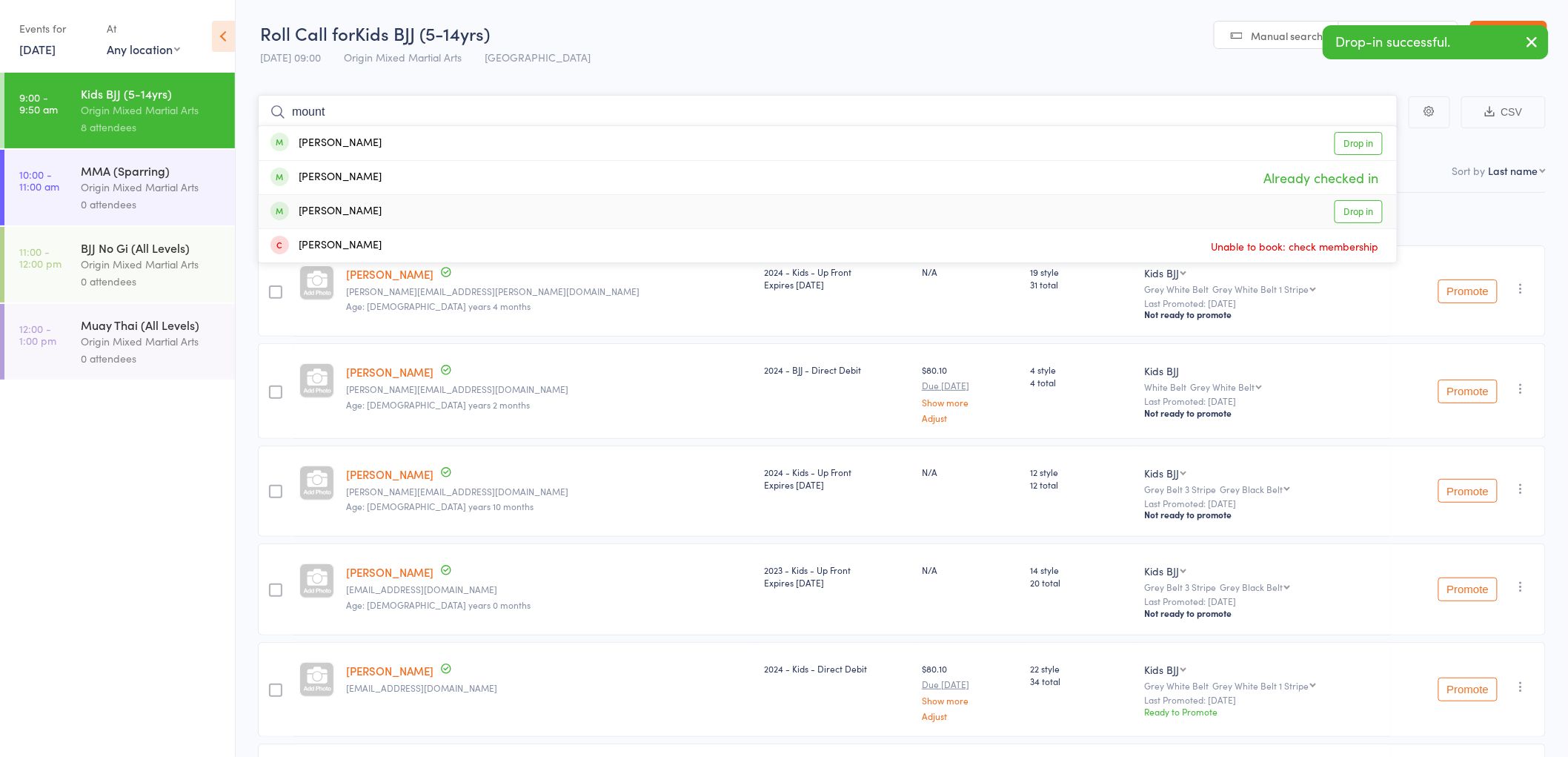
type input "mount"
click at [380, 203] on div "[PERSON_NAME]" at bounding box center [325, 211] width 111 height 17
